Goal: Information Seeking & Learning: Learn about a topic

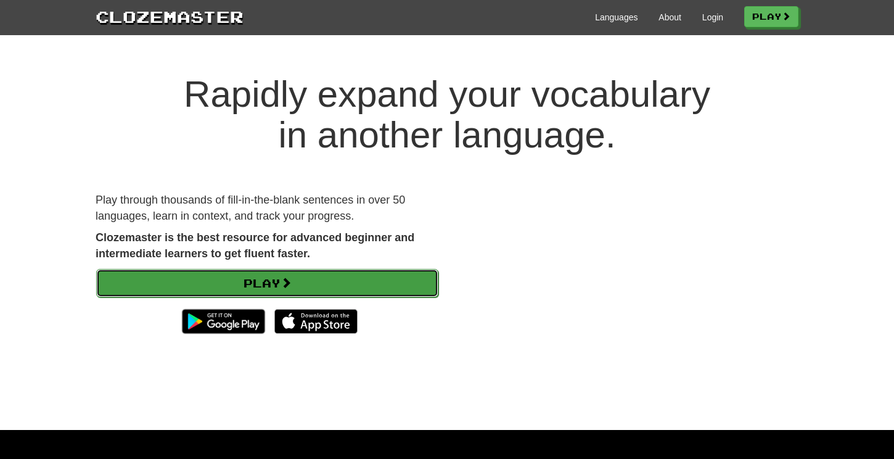
click at [327, 277] on link "Play" at bounding box center [267, 283] width 342 height 28
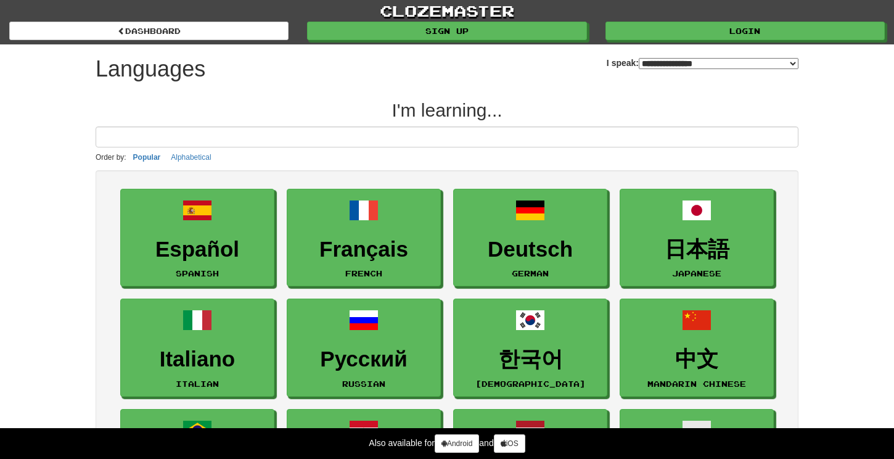
click at [710, 63] on select "**********" at bounding box center [719, 63] width 160 height 11
select select "**"
click at [639, 58] on select "**********" at bounding box center [719, 63] width 160 height 11
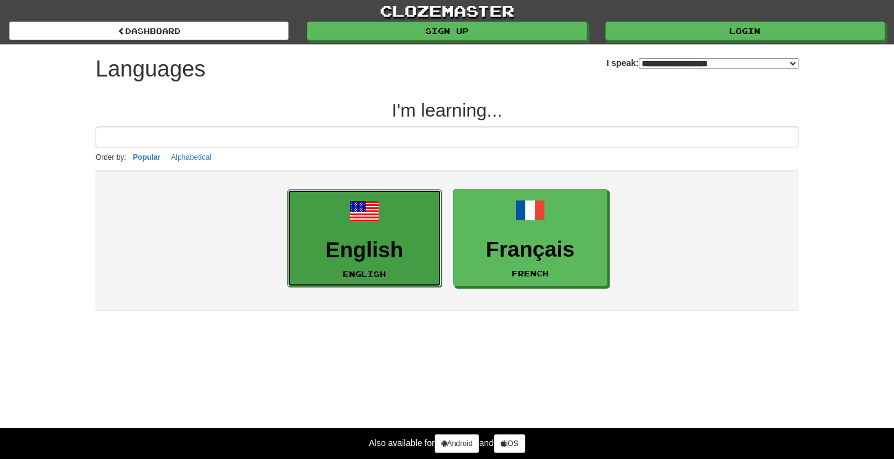
click at [404, 221] on link "English English" at bounding box center [364, 238] width 154 height 98
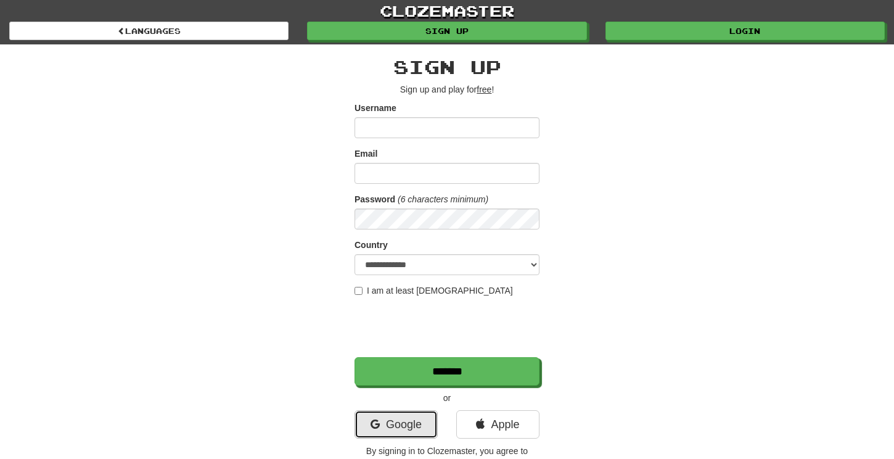
click at [390, 419] on link "Google" at bounding box center [396, 424] width 83 height 28
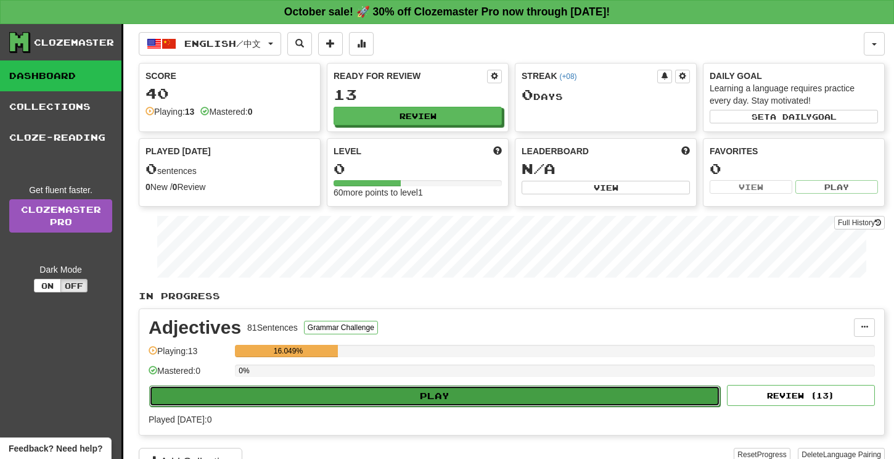
click at [425, 396] on button "Play" at bounding box center [434, 395] width 571 height 21
select select "**"
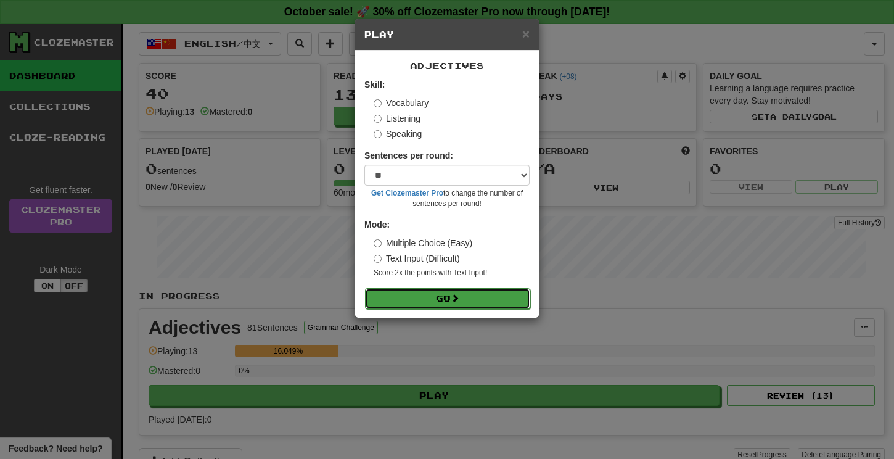
click at [416, 290] on button "Go" at bounding box center [447, 298] width 165 height 21
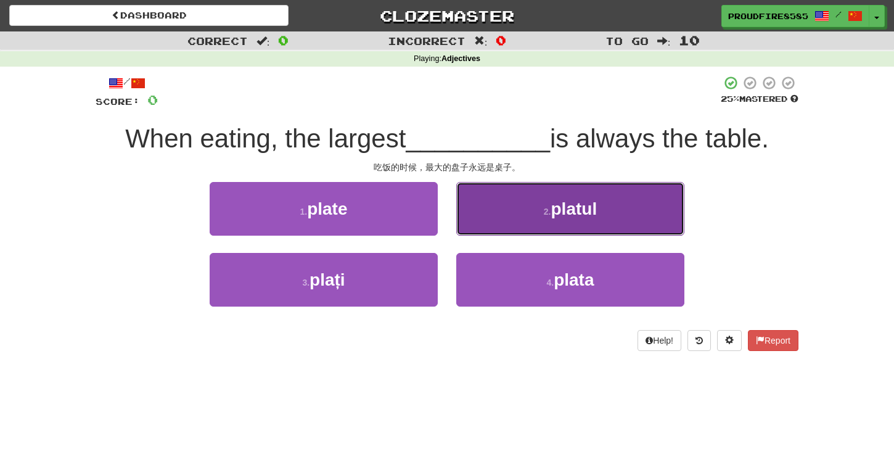
click at [631, 225] on button "2 . platul" at bounding box center [570, 209] width 228 height 54
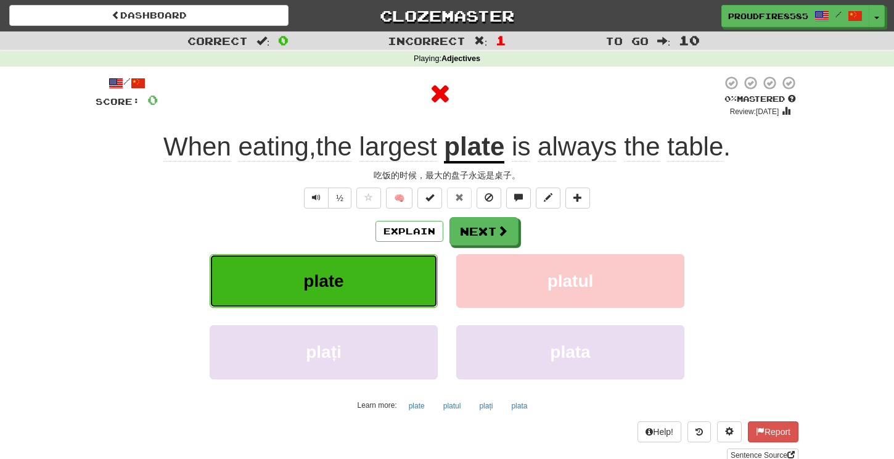
click at [417, 270] on button "plate" at bounding box center [324, 281] width 228 height 54
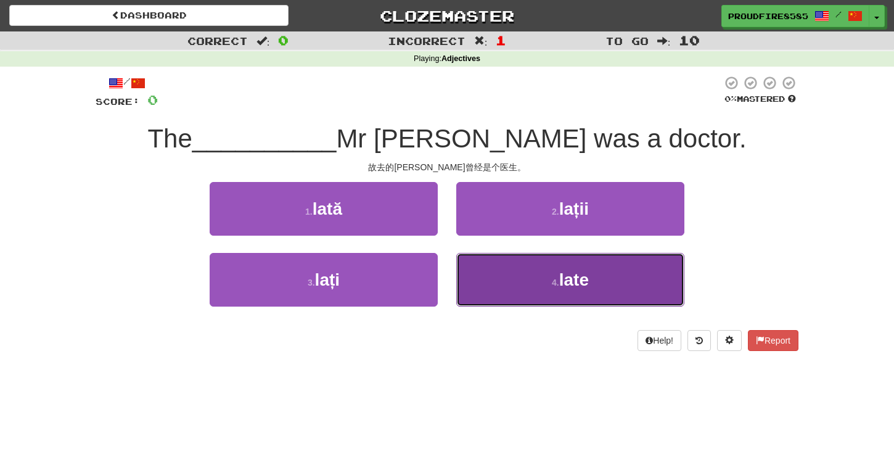
click at [543, 287] on button "4 . late" at bounding box center [570, 280] width 228 height 54
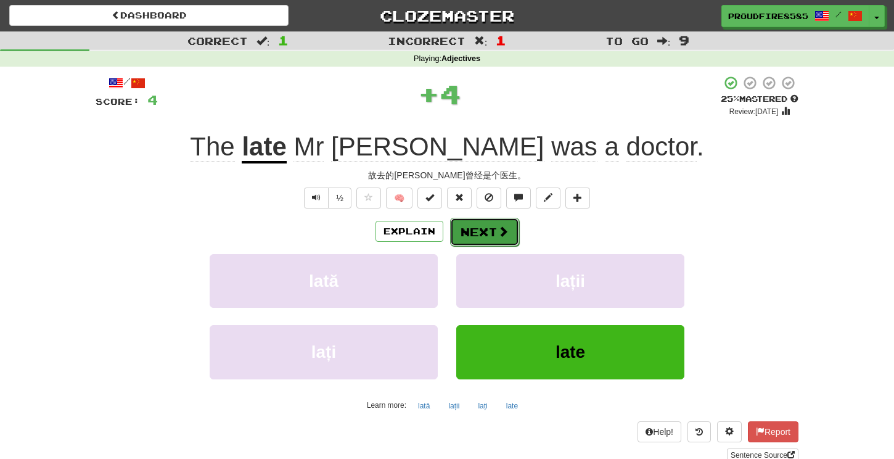
click at [469, 234] on button "Next" at bounding box center [484, 232] width 69 height 28
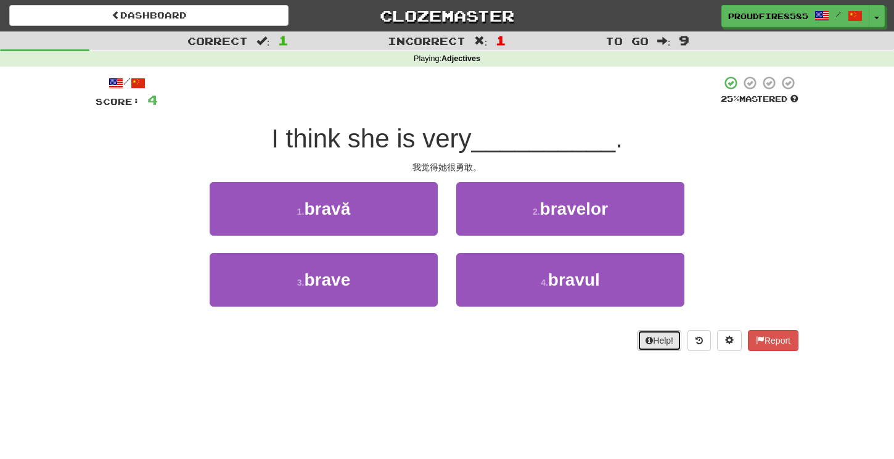
click at [663, 343] on button "Help!" at bounding box center [659, 340] width 44 height 21
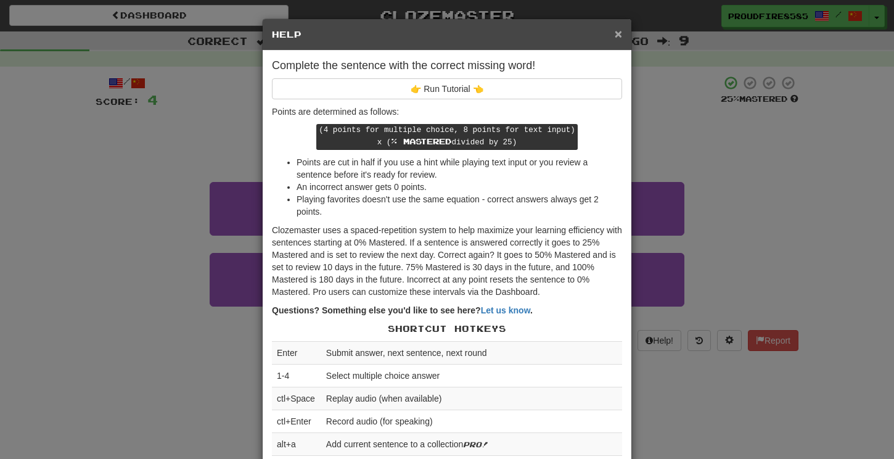
click at [615, 34] on span "×" at bounding box center [618, 34] width 7 height 14
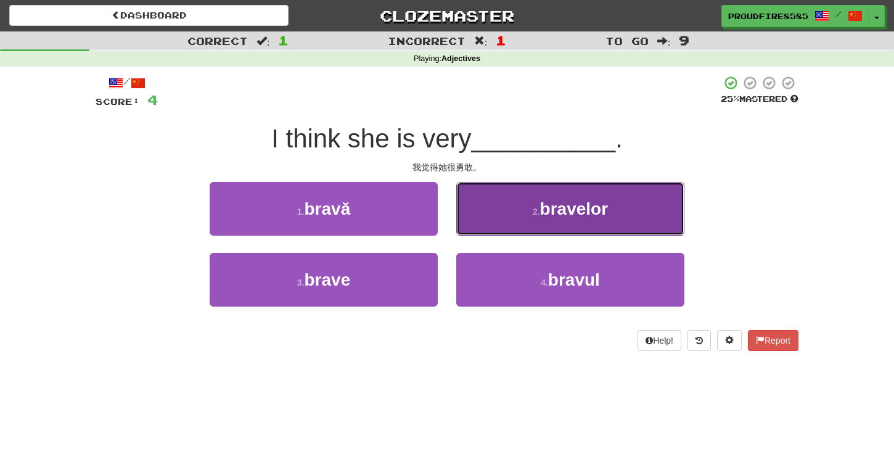
click at [541, 215] on span "bravelor" at bounding box center [574, 208] width 68 height 19
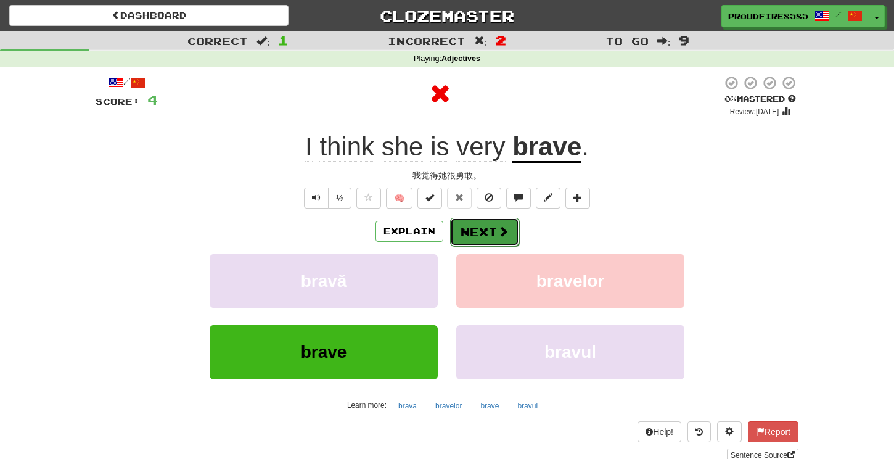
click at [482, 240] on button "Next" at bounding box center [484, 232] width 69 height 28
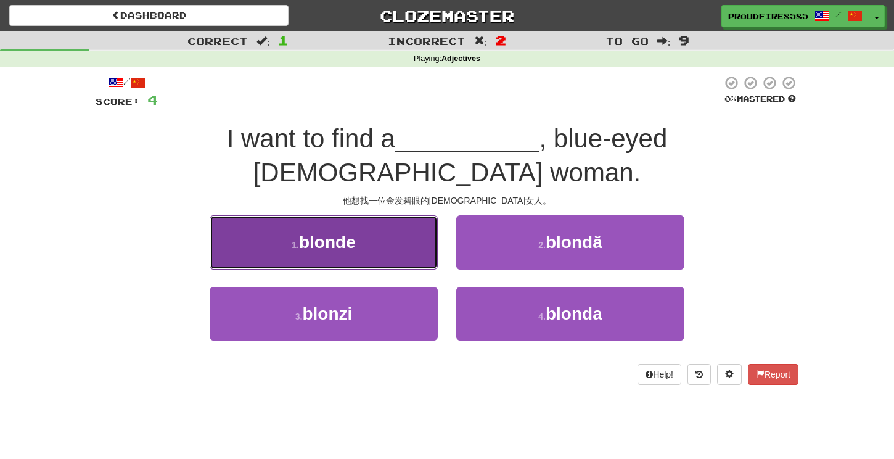
click at [359, 217] on button "1 . blonde" at bounding box center [324, 242] width 228 height 54
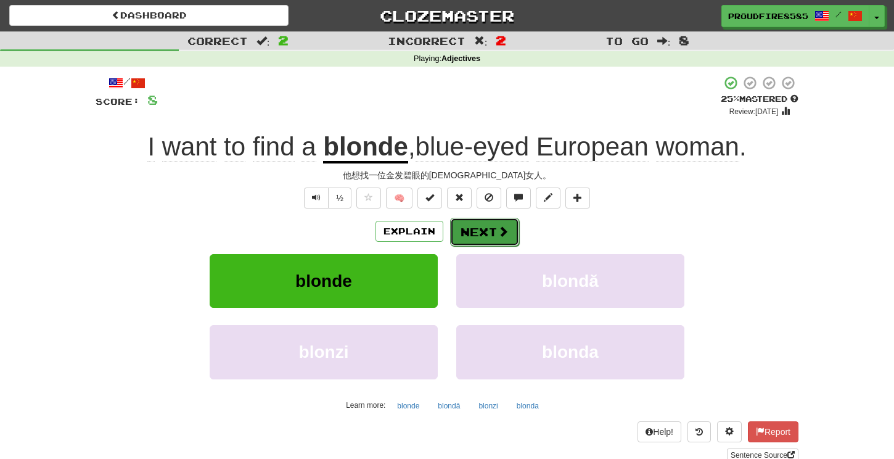
click at [493, 229] on button "Next" at bounding box center [484, 232] width 69 height 28
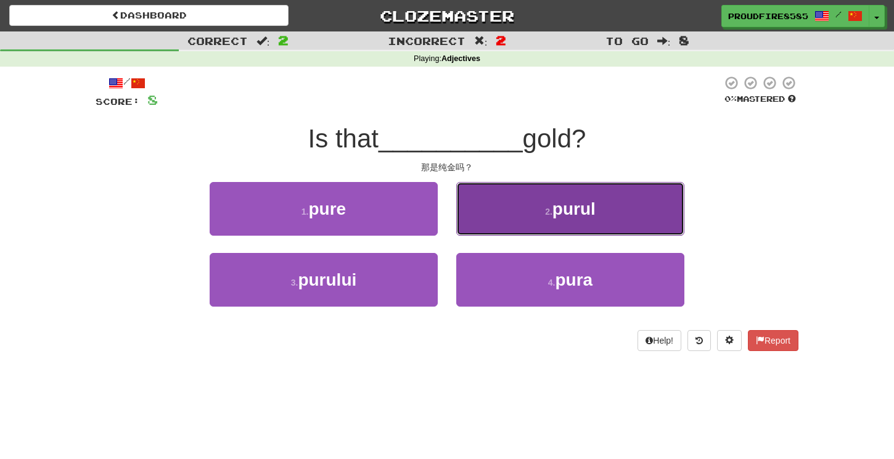
click at [578, 193] on button "2 . purul" at bounding box center [570, 209] width 228 height 54
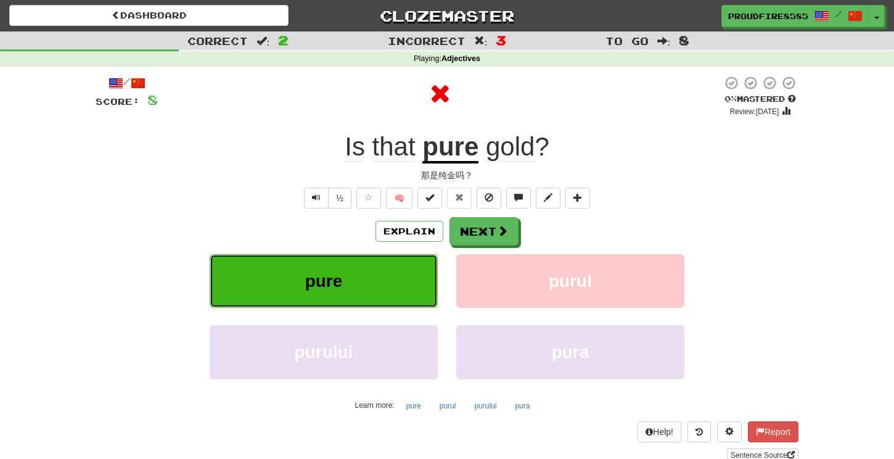
click at [353, 268] on button "pure" at bounding box center [324, 281] width 228 height 54
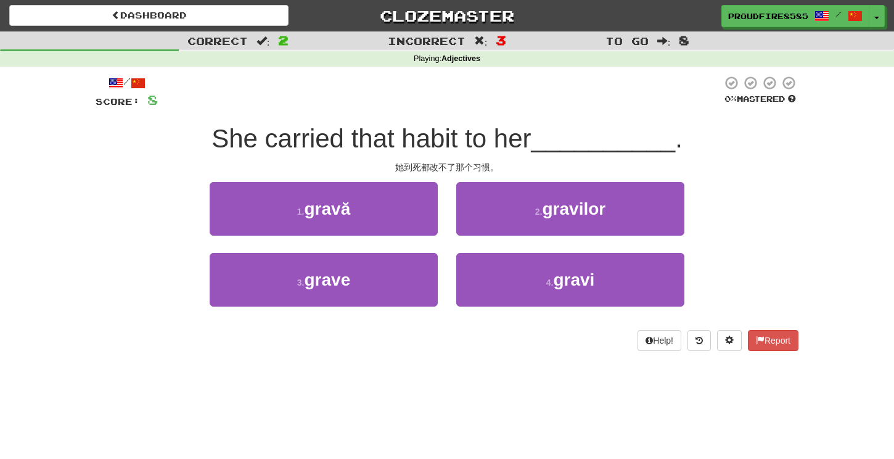
click at [440, 271] on div "3 . grave" at bounding box center [323, 288] width 247 height 71
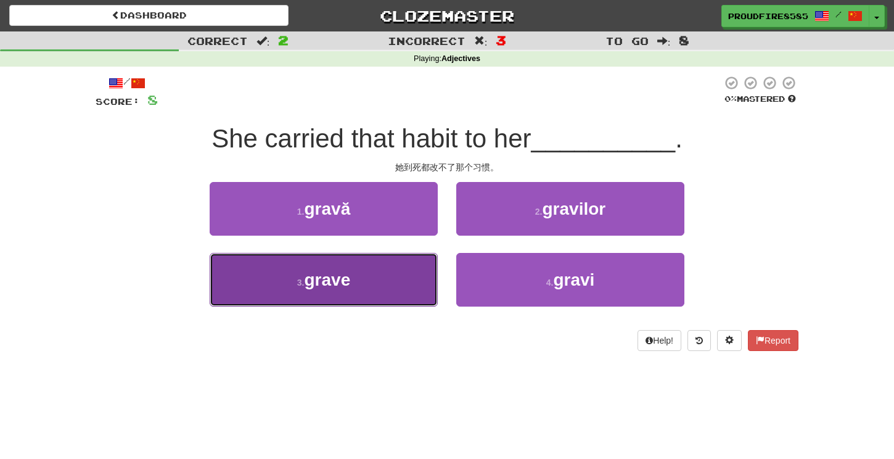
click at [408, 273] on button "3 . grave" at bounding box center [324, 280] width 228 height 54
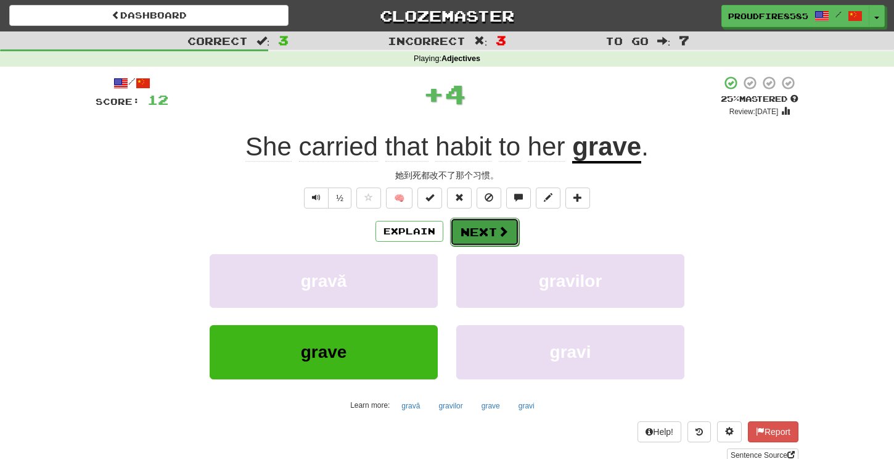
click at [481, 231] on button "Next" at bounding box center [484, 232] width 69 height 28
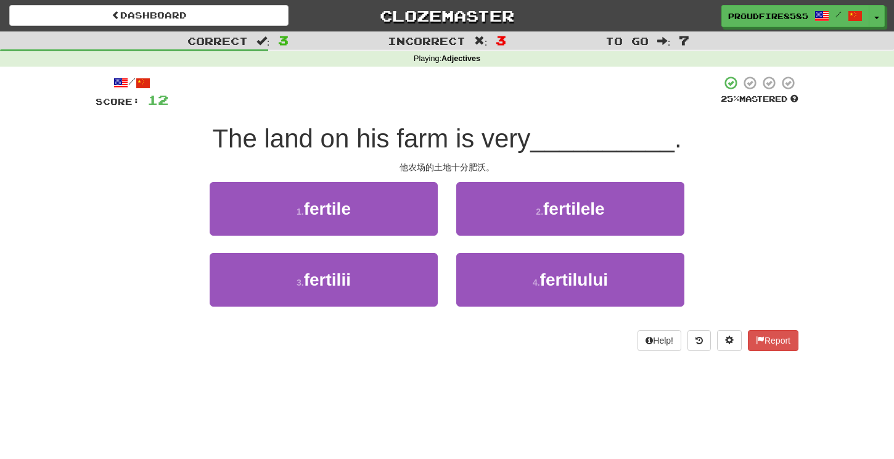
click at [429, 250] on div "1 . fertile" at bounding box center [323, 217] width 247 height 71
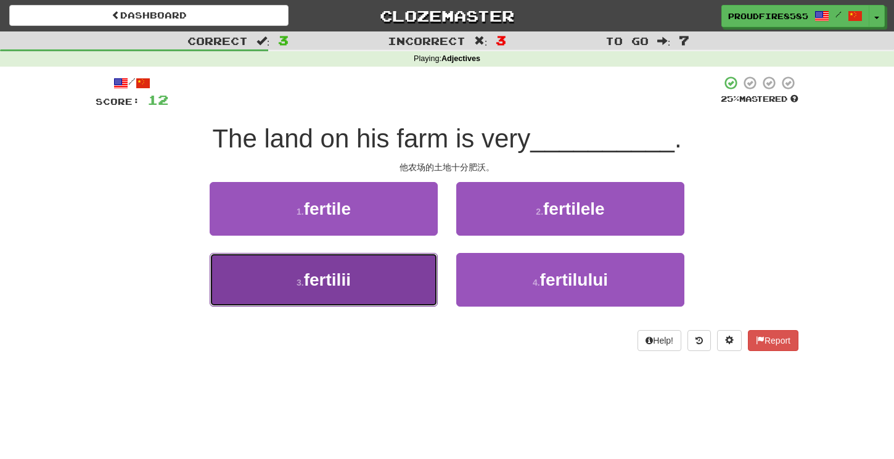
click at [429, 256] on button "3 . fertilii" at bounding box center [324, 280] width 228 height 54
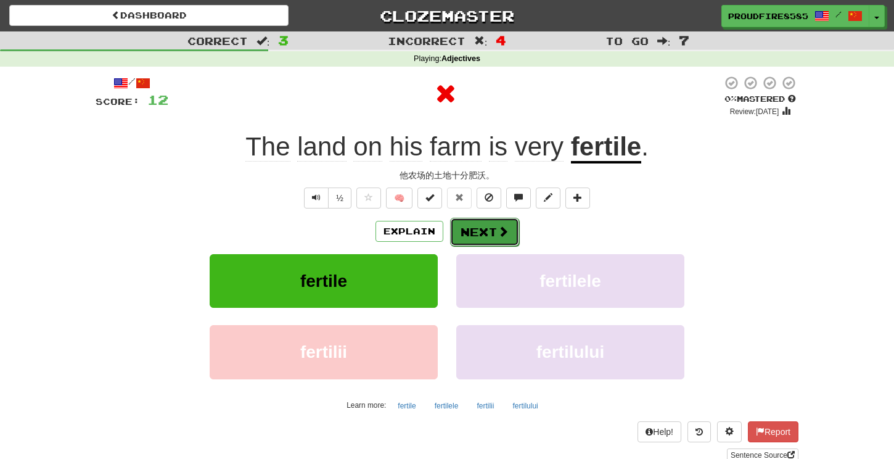
click at [470, 224] on button "Next" at bounding box center [484, 232] width 69 height 28
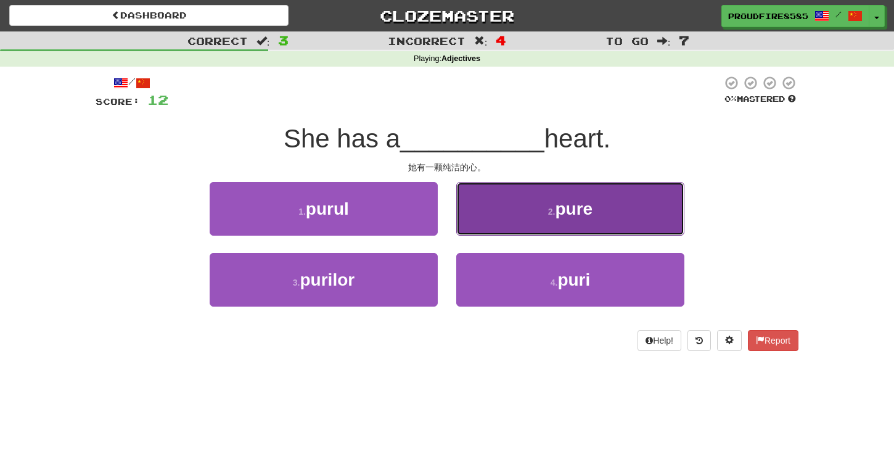
click at [512, 212] on button "2 . pure" at bounding box center [570, 209] width 228 height 54
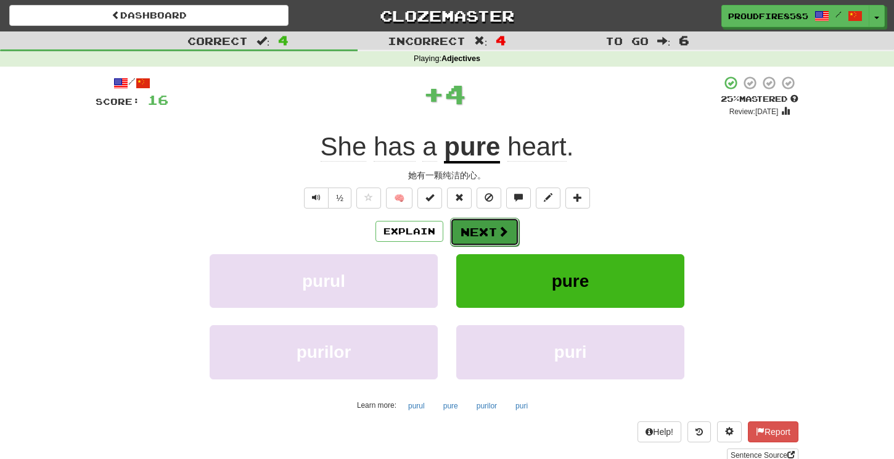
click at [488, 228] on button "Next" at bounding box center [484, 232] width 69 height 28
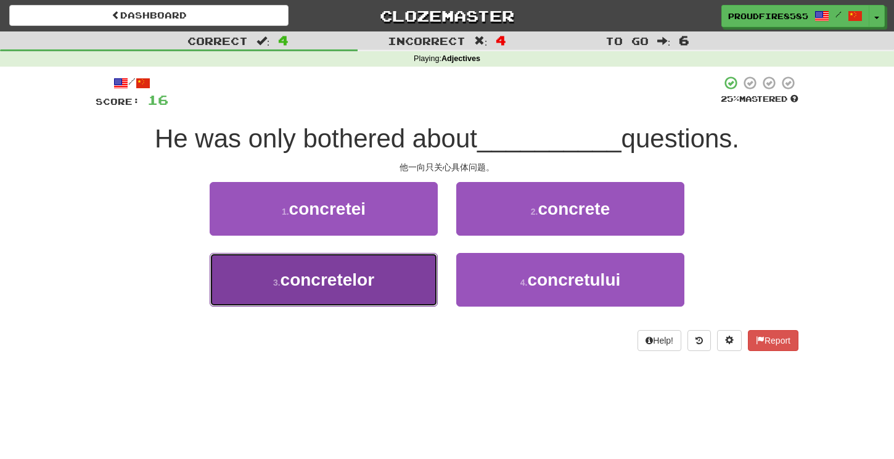
click at [408, 257] on button "3 . concretelor" at bounding box center [324, 280] width 228 height 54
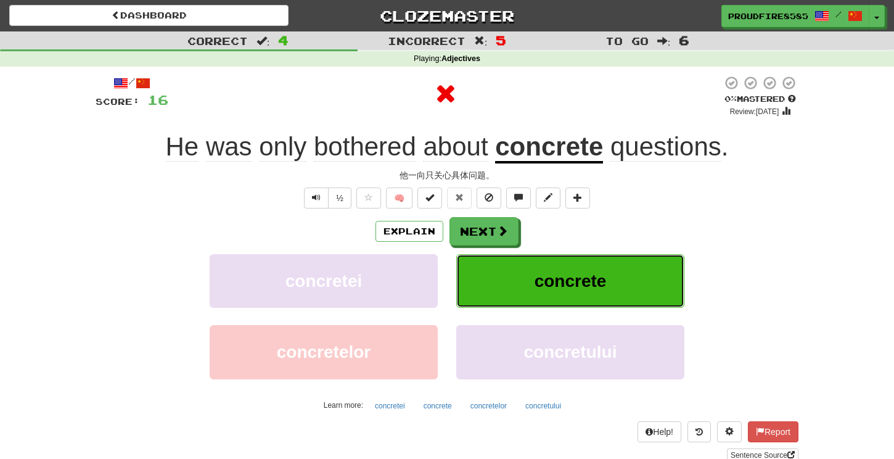
click at [461, 268] on button "concrete" at bounding box center [570, 281] width 228 height 54
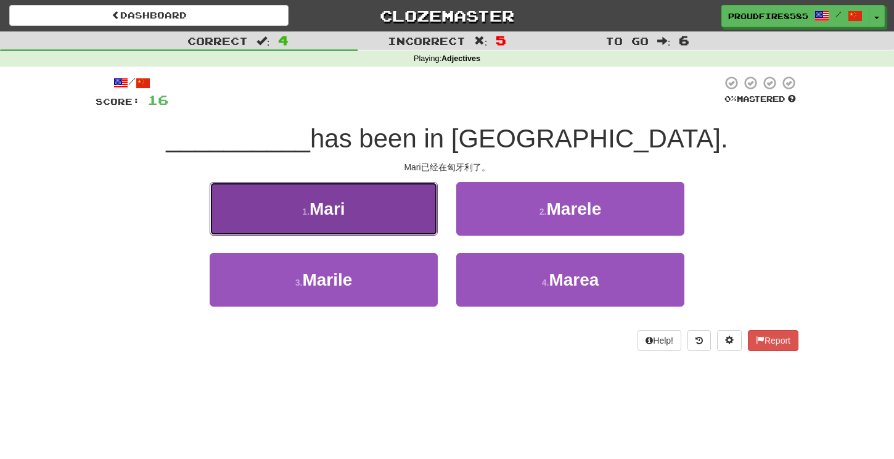
click at [427, 229] on button "1 . Mari" at bounding box center [324, 209] width 228 height 54
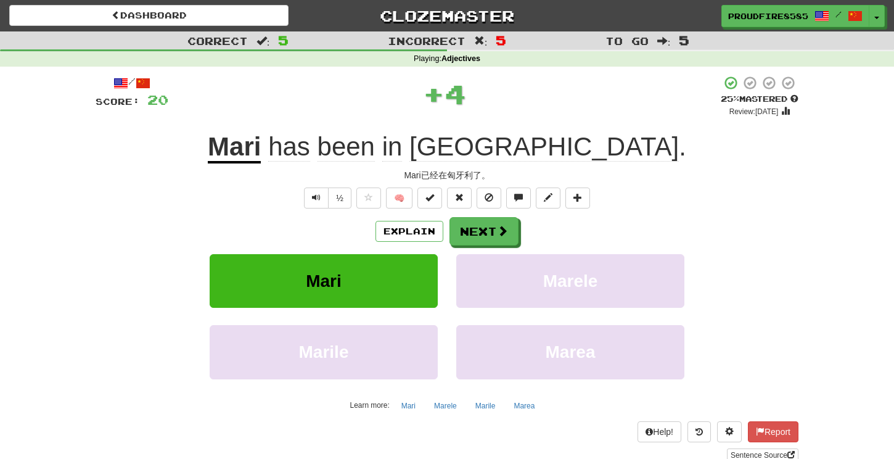
click at [485, 211] on div "/ Score: 20 + 4 25 % Mastered Review: [DATE] [PERSON_NAME] has been in [GEOGRAP…" at bounding box center [447, 268] width 703 height 387
click at [488, 232] on button "Next" at bounding box center [484, 232] width 69 height 28
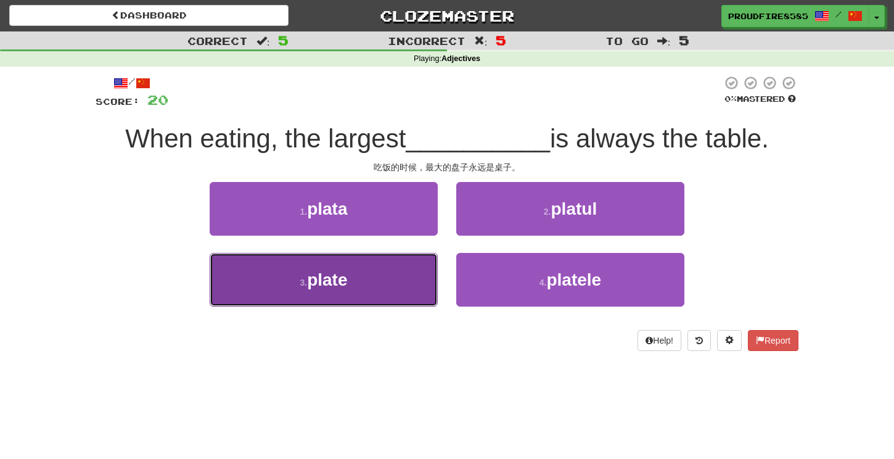
click at [411, 282] on button "3 . plate" at bounding box center [324, 280] width 228 height 54
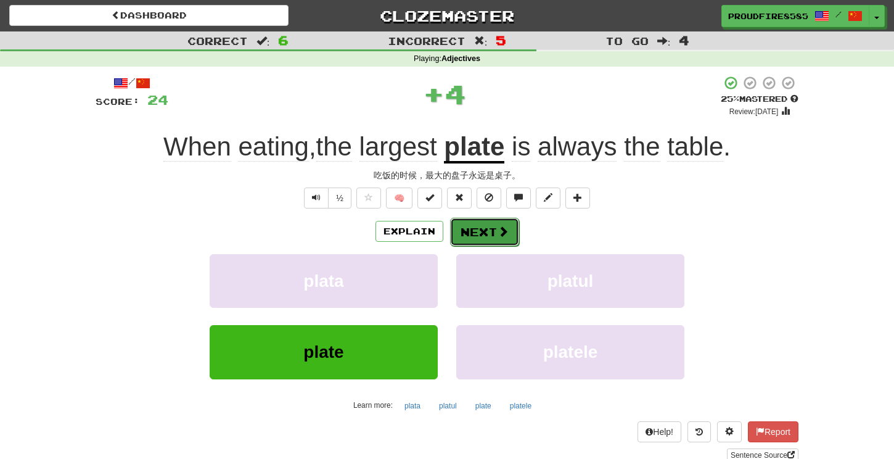
click at [483, 237] on button "Next" at bounding box center [484, 232] width 69 height 28
